Goal: Find specific page/section: Find specific page/section

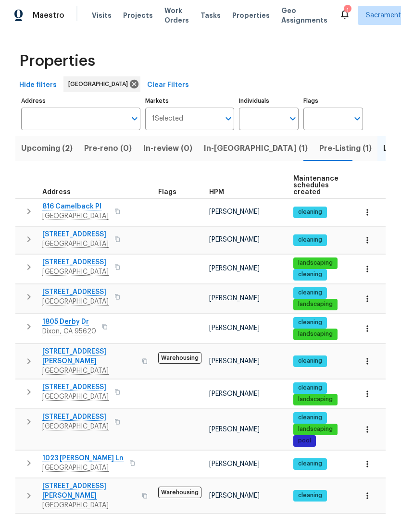
click at [94, 126] on input "Address" at bounding box center [73, 119] width 105 height 23
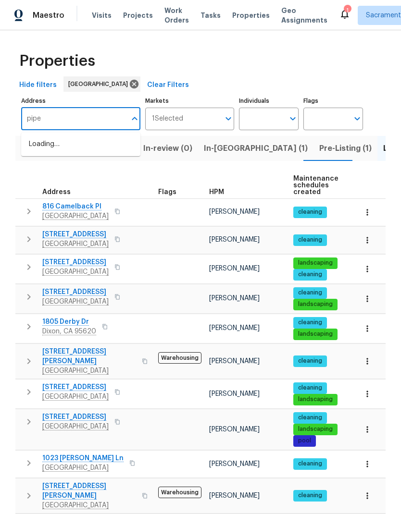
type input "piper"
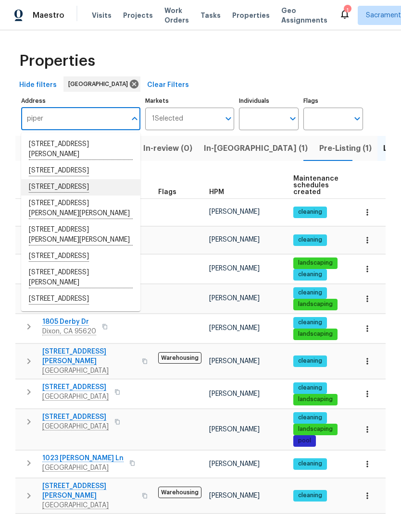
click at [107, 196] on li "4840 Piper St Fremont CA 94538" at bounding box center [80, 187] width 119 height 16
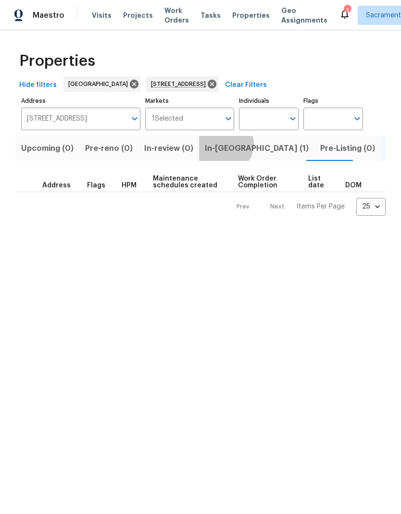
click at [218, 145] on span "In-reno (1)" at bounding box center [257, 148] width 104 height 13
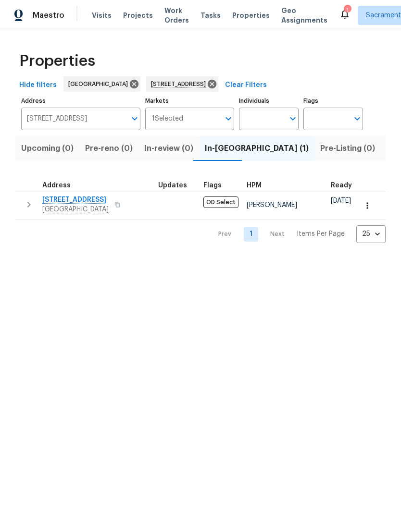
click at [68, 197] on span "4840 Piper St" at bounding box center [75, 200] width 66 height 10
click at [241, 11] on span "Properties" at bounding box center [250, 16] width 37 height 10
click at [200, 14] on span "Tasks" at bounding box center [210, 15] width 20 height 7
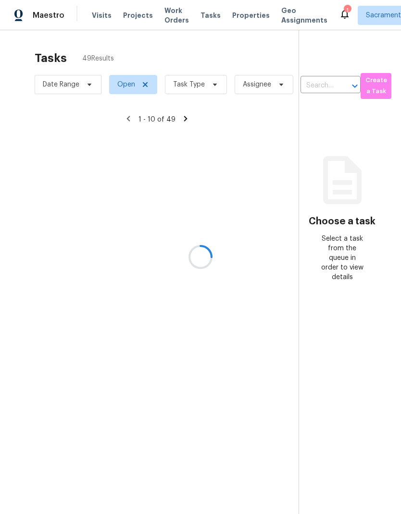
click at [201, 12] on div at bounding box center [200, 257] width 401 height 514
click at [63, 83] on div at bounding box center [200, 257] width 401 height 514
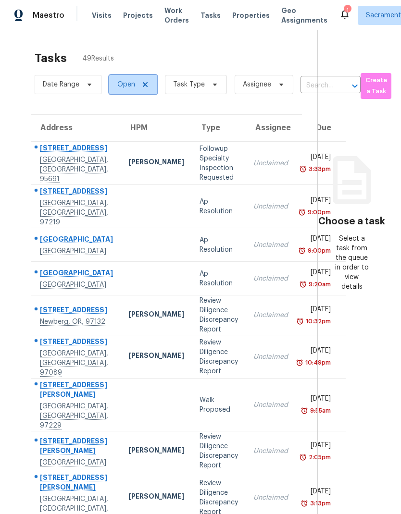
click at [139, 88] on span at bounding box center [143, 85] width 11 height 8
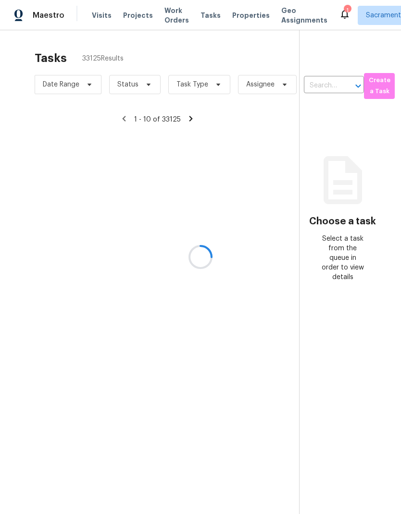
click at [150, 83] on div at bounding box center [200, 257] width 401 height 514
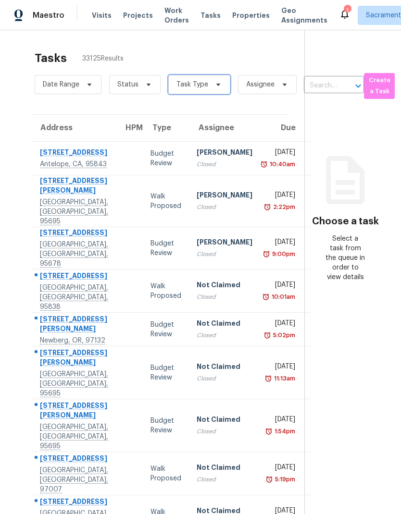
click at [218, 86] on icon at bounding box center [218, 85] width 8 height 8
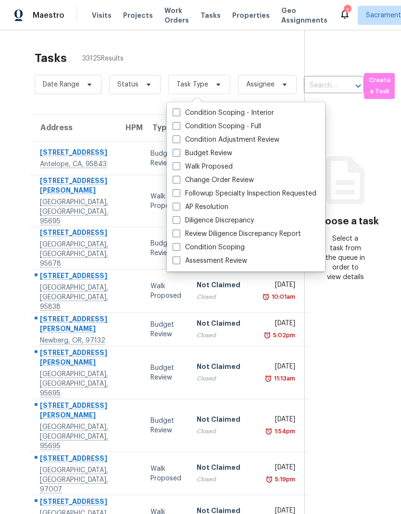
click at [228, 151] on label "Budget Review" at bounding box center [203, 153] width 60 height 10
click at [179, 151] on input "Budget Review" at bounding box center [176, 151] width 6 height 6
checkbox input "true"
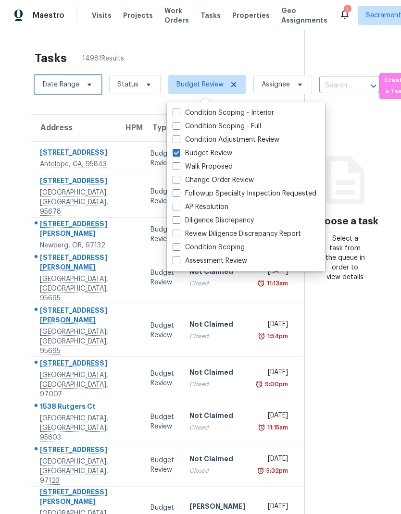
click at [57, 86] on span "Date Range" at bounding box center [61, 85] width 37 height 10
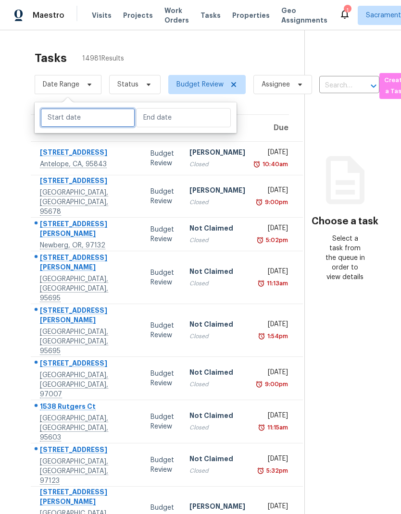
click at [62, 117] on input "text" at bounding box center [87, 117] width 95 height 19
select select "8"
select select "2025"
select select "9"
select select "2025"
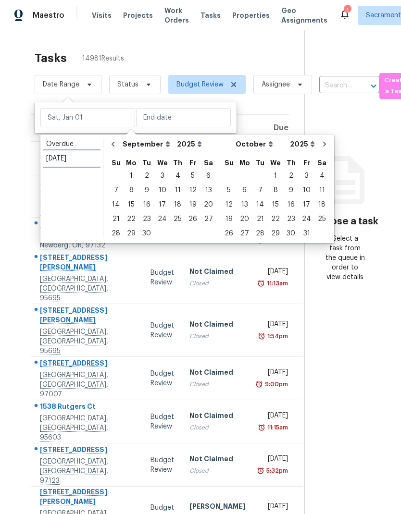
click at [51, 160] on div "Today" at bounding box center [71, 159] width 51 height 10
type input "Fri, Sep 26"
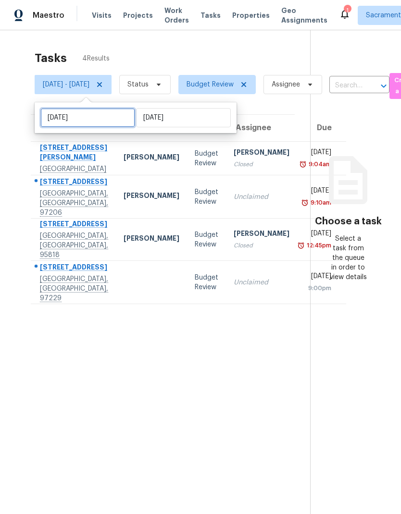
click at [53, 113] on input "Fri, Sep 26" at bounding box center [87, 117] width 95 height 19
select select "8"
select select "2025"
select select "9"
select select "2025"
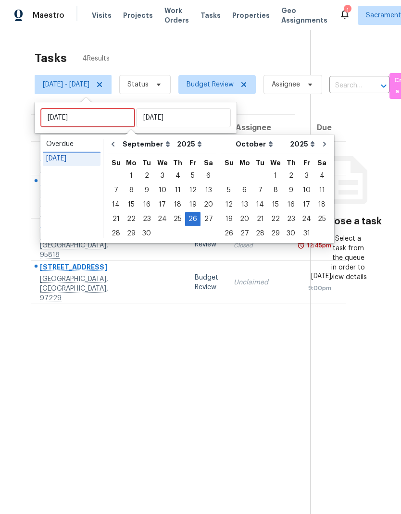
click at [52, 139] on link "Overdue" at bounding box center [72, 144] width 58 height 14
type input "Wed, Aug 27"
type input "Thu, Sep 25"
select select "7"
select select "8"
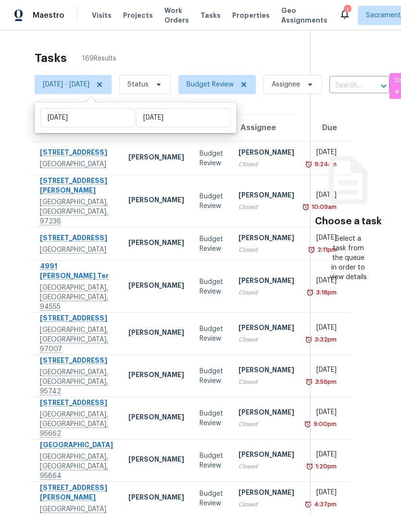
click at [21, 146] on div "Address HPM Type Assignee Due 3385 La Selva St Apt F San Mateo, CA, 94403 Adam …" at bounding box center [162, 341] width 295 height 454
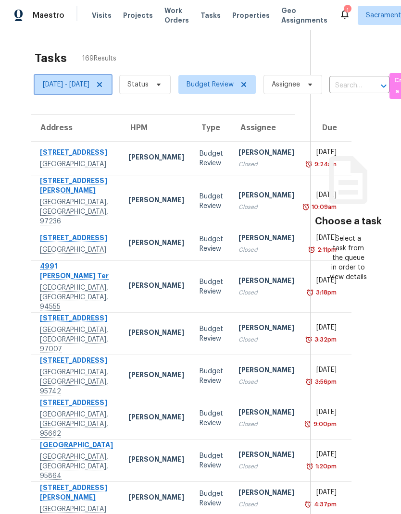
click at [65, 80] on span "Wed, Aug 27 - Thu, Sep 25" at bounding box center [73, 84] width 77 height 19
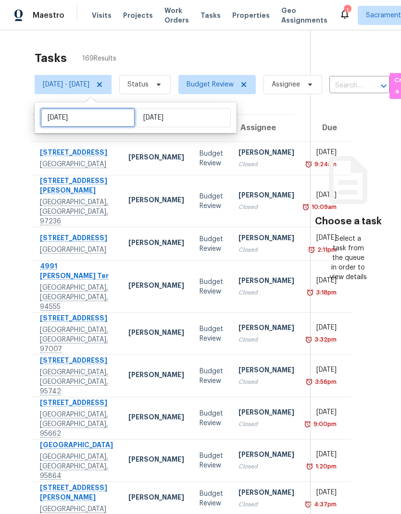
click at [50, 114] on input "Wed, Aug 27" at bounding box center [87, 117] width 95 height 19
select select "7"
select select "2025"
select select "8"
select select "2025"
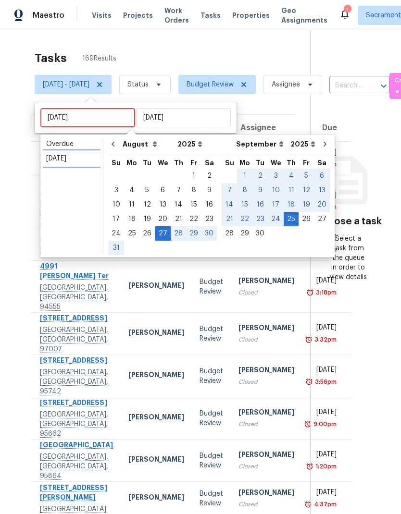
click at [50, 155] on div "Today" at bounding box center [71, 159] width 51 height 10
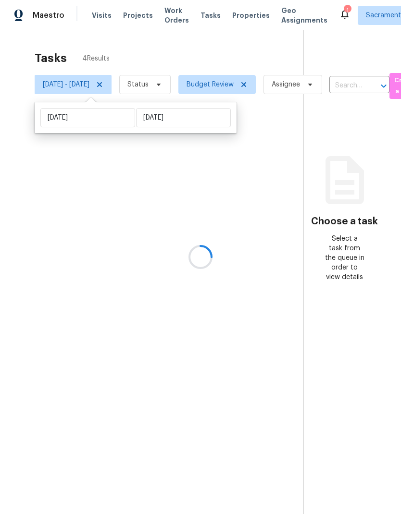
type input "Fri, Sep 26"
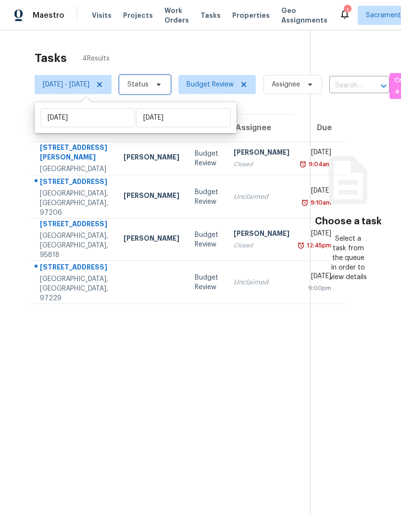
click at [161, 86] on icon at bounding box center [159, 85] width 4 height 2
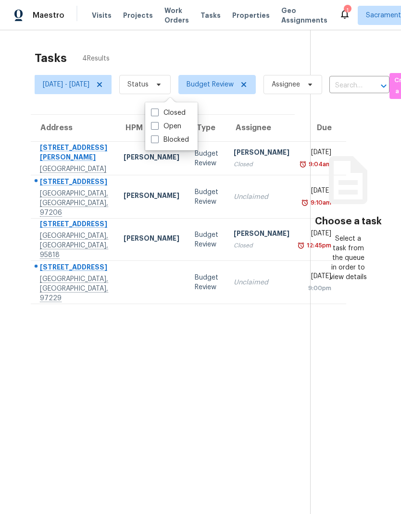
click at [181, 124] on label "Open" at bounding box center [166, 127] width 30 height 10
click at [157, 124] on input "Open" at bounding box center [154, 125] width 6 height 6
checkbox input "true"
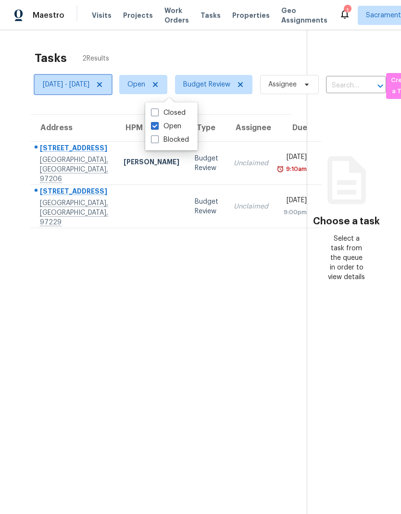
click at [111, 80] on span "Fri, Sep 26 - Fri, Sep 26" at bounding box center [73, 84] width 77 height 19
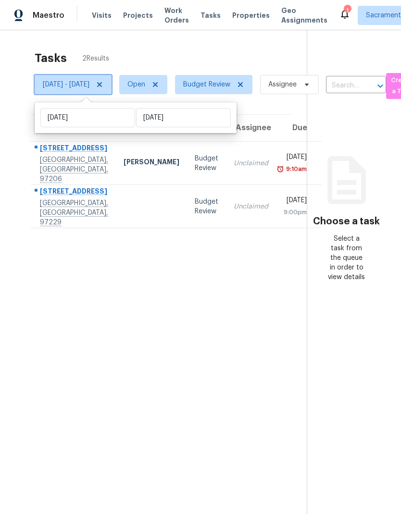
click at [111, 77] on span "Fri, Sep 26 - Fri, Sep 26" at bounding box center [73, 84] width 77 height 19
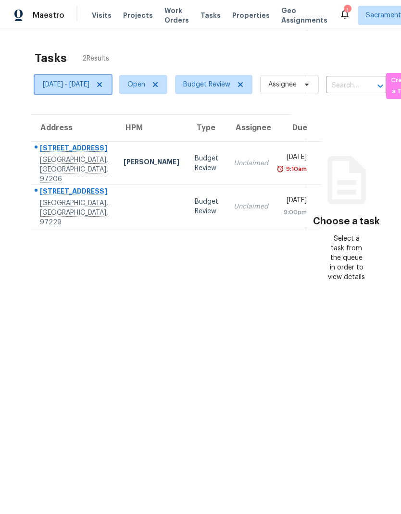
click at [103, 82] on icon at bounding box center [100, 85] width 8 height 8
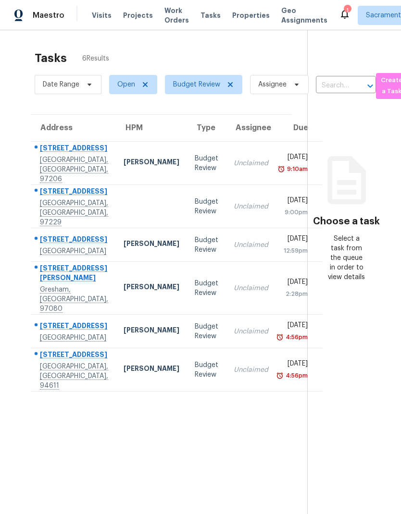
click at [26, 214] on div "Address HPM Type Assignee Due 4815 SE 62nd Ave Portland, OR, 97206 Karen Mattin…" at bounding box center [161, 253] width 292 height 278
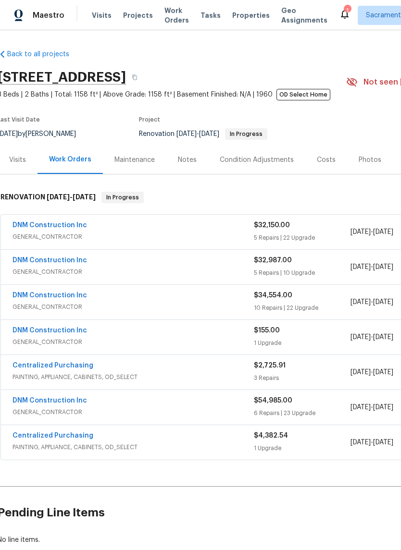
scroll to position [0, 2]
click at [186, 161] on div "Notes" at bounding box center [187, 160] width 19 height 10
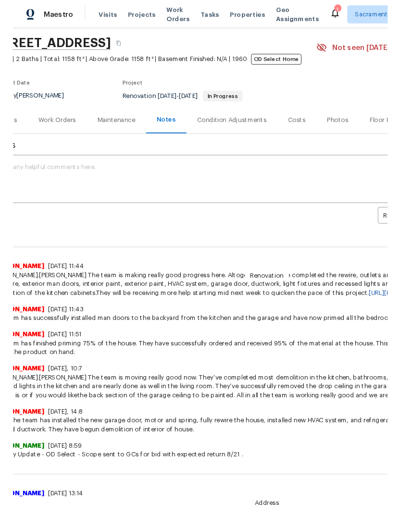
scroll to position [28, 23]
